Goal: Navigation & Orientation: Find specific page/section

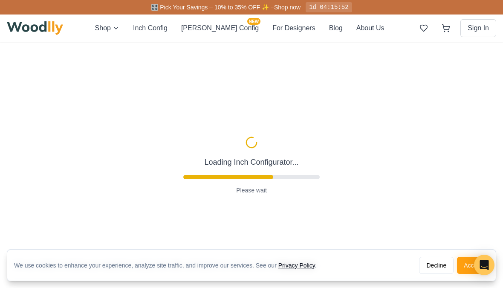
type input "63"
type input "2"
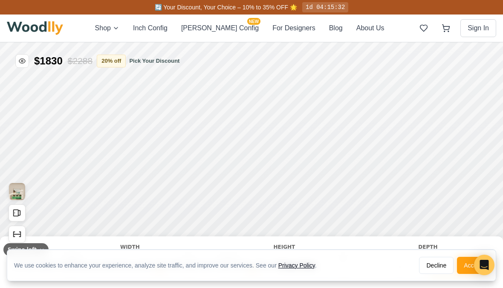
click at [429, 267] on button "Decline" at bounding box center [436, 264] width 35 height 17
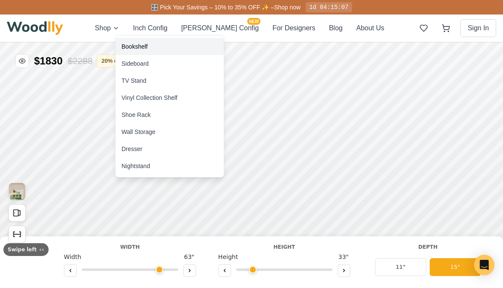
click at [131, 47] on div "Bookshelf" at bounding box center [134, 46] width 26 height 9
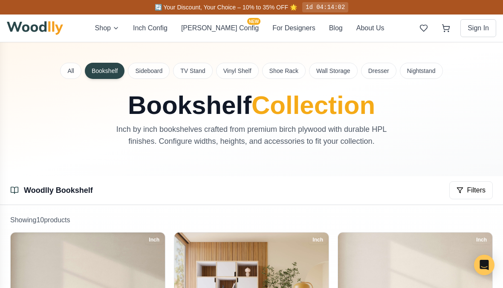
click at [321, 68] on button "Wall Storage" at bounding box center [333, 71] width 49 height 16
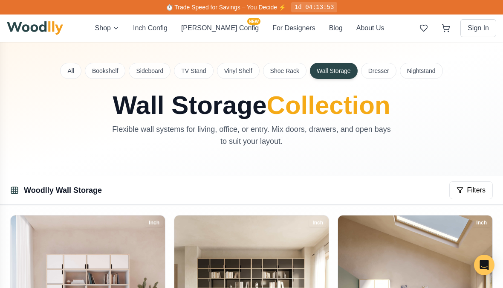
click at [146, 73] on button "Sideboard" at bounding box center [150, 71] width 42 height 16
